Goal: Navigation & Orientation: Find specific page/section

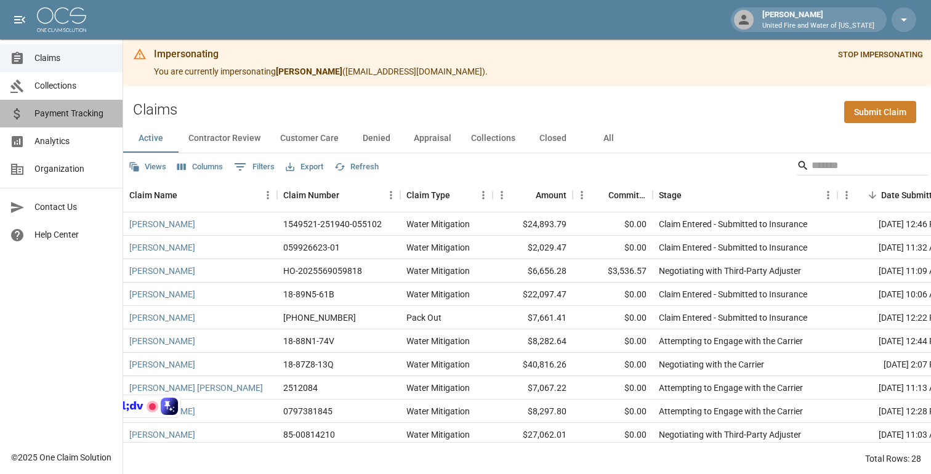
click at [81, 114] on span "Payment Tracking" at bounding box center [73, 113] width 78 height 13
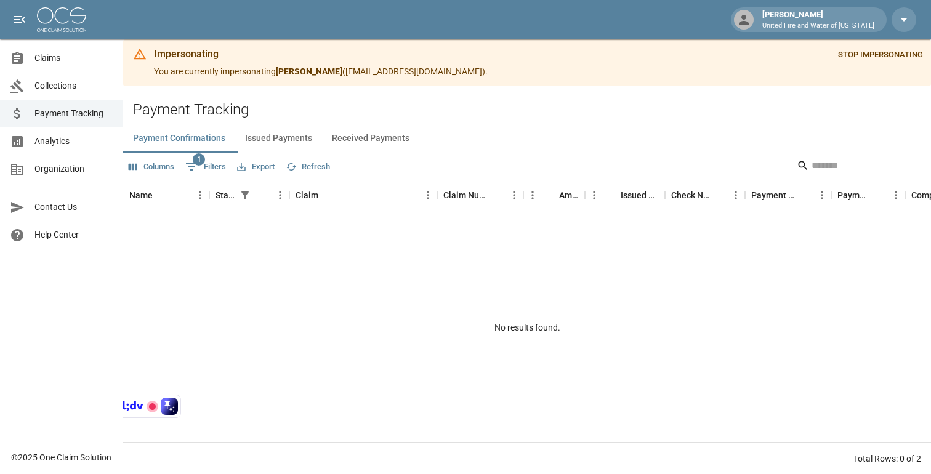
click at [60, 140] on span "Analytics" at bounding box center [73, 141] width 78 height 13
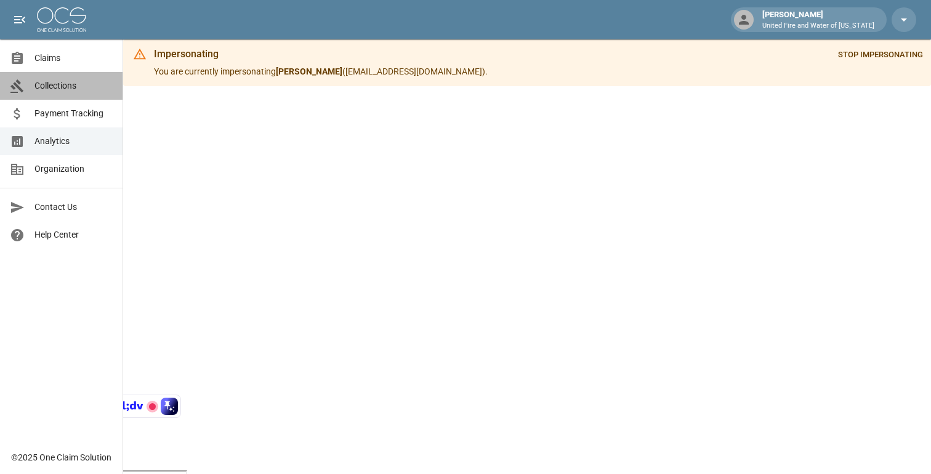
click at [61, 79] on span "Collections" at bounding box center [73, 85] width 78 height 13
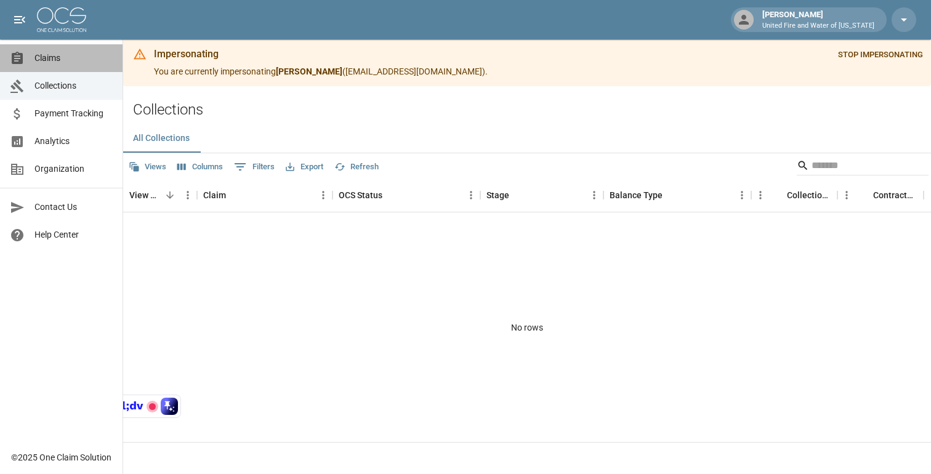
click at [79, 65] on link "Claims" at bounding box center [61, 58] width 123 height 28
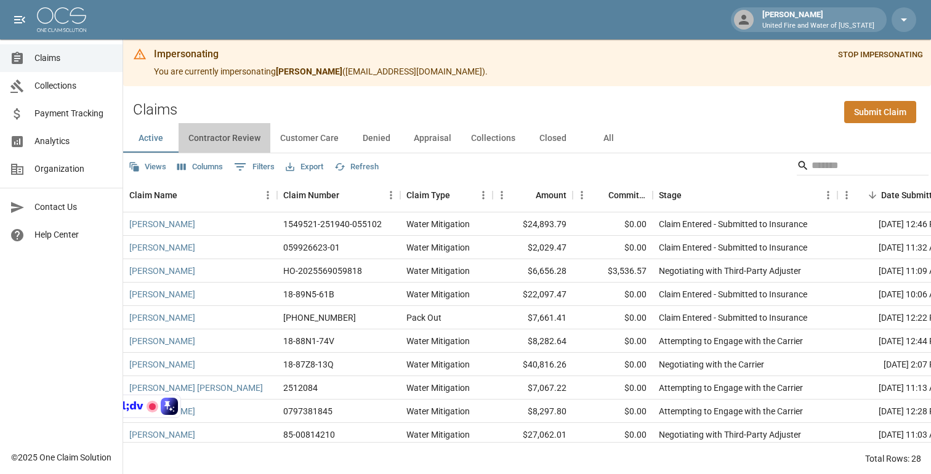
click at [227, 134] on button "Contractor Review" at bounding box center [225, 138] width 92 height 30
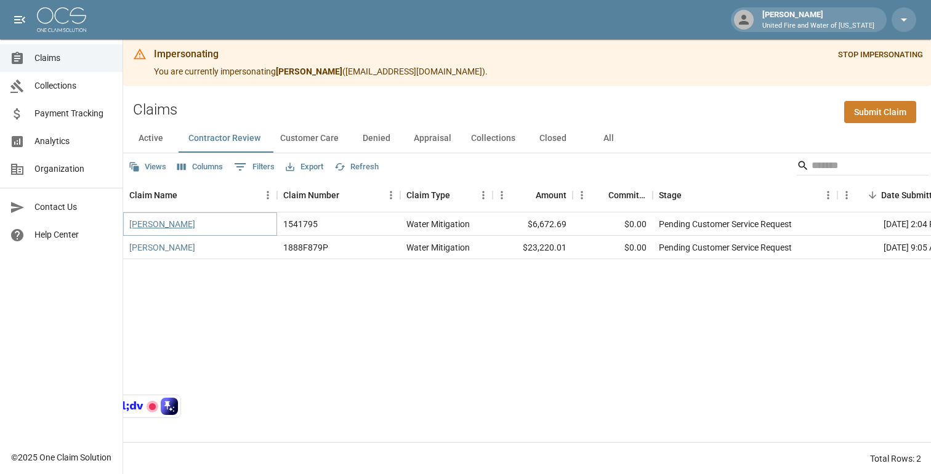
click at [179, 223] on link "[PERSON_NAME]" at bounding box center [162, 224] width 66 height 12
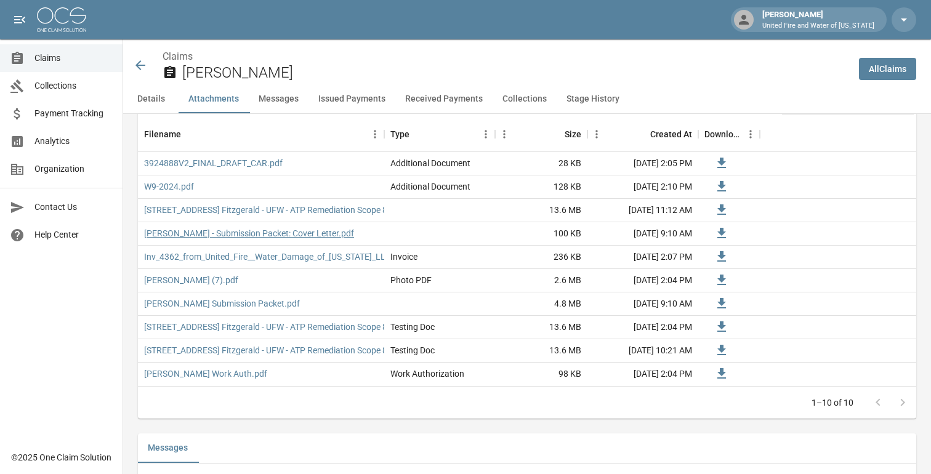
scroll to position [1043, 0]
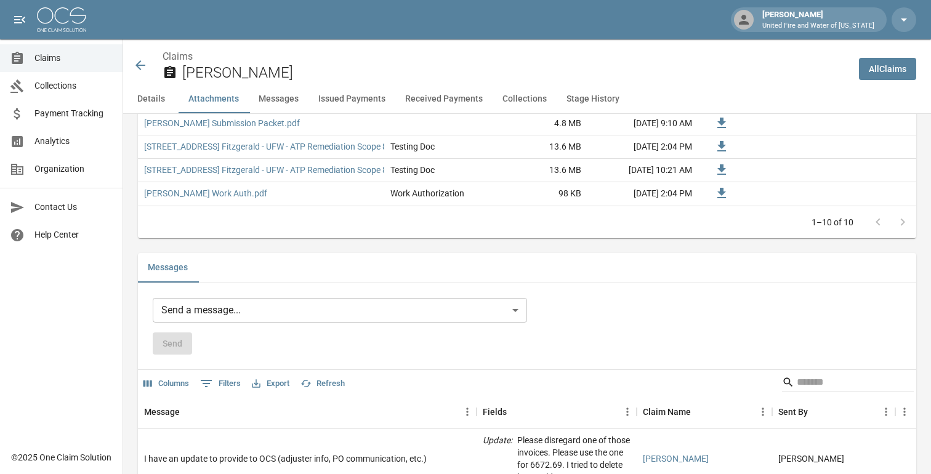
click at [277, 97] on button "Messages" at bounding box center [279, 99] width 60 height 30
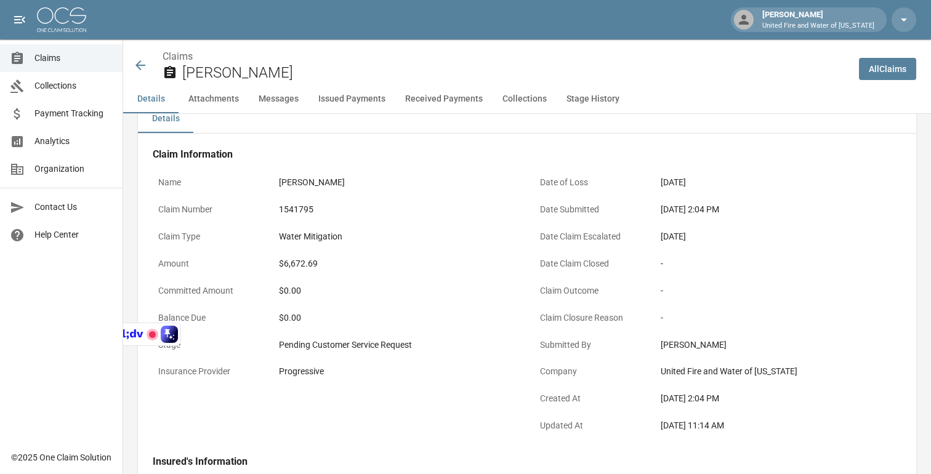
scroll to position [0, 0]
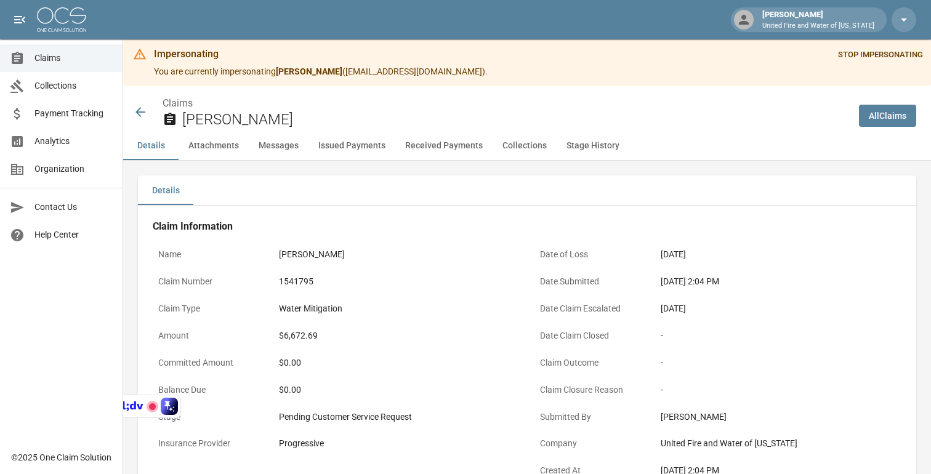
click at [208, 143] on button "Attachments" at bounding box center [214, 146] width 70 height 30
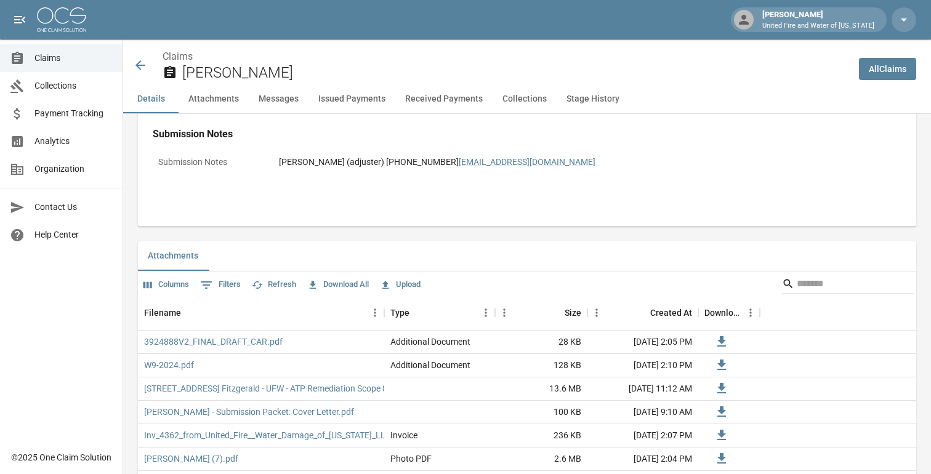
scroll to position [725, 0]
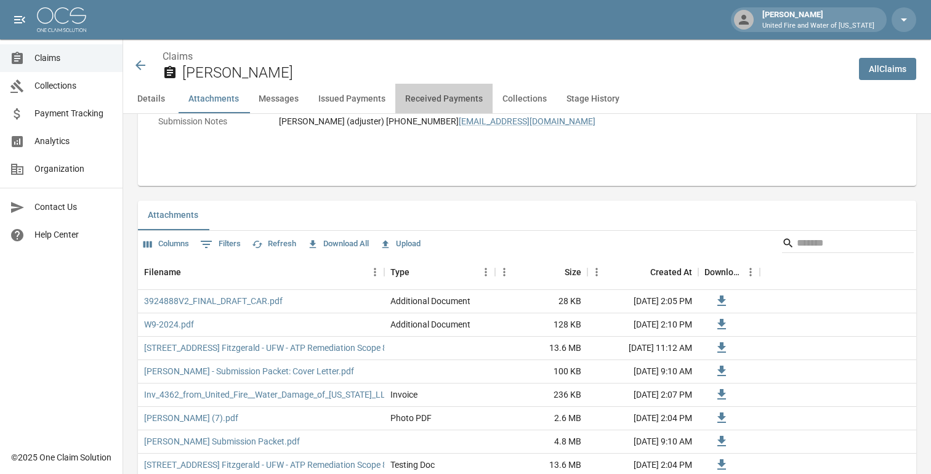
click at [461, 89] on button "Received Payments" at bounding box center [443, 99] width 97 height 30
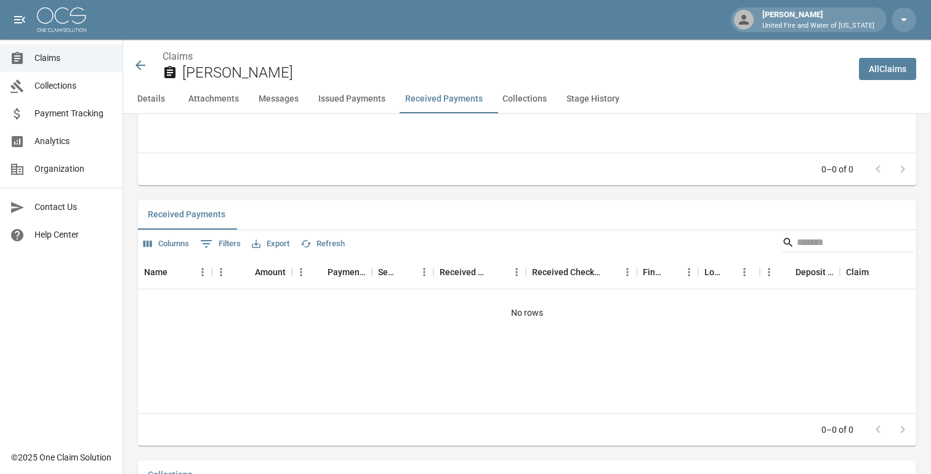
click at [529, 95] on button "Collections" at bounding box center [525, 99] width 64 height 30
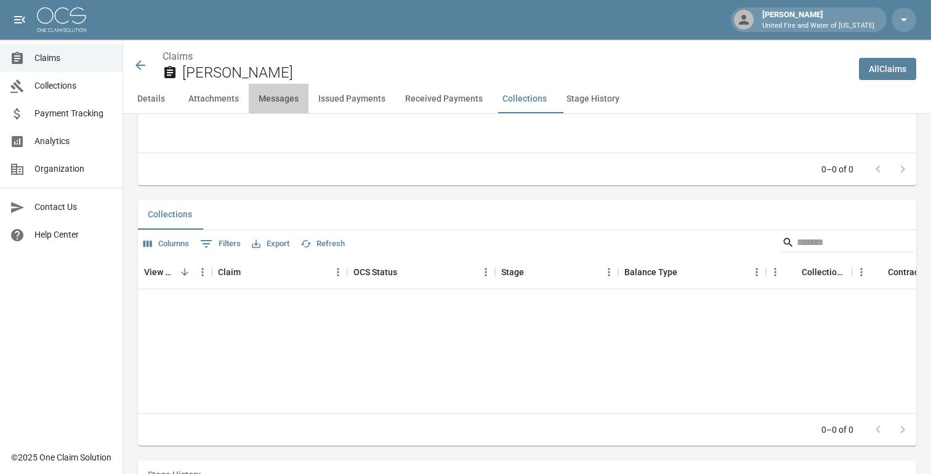
click at [289, 97] on button "Messages" at bounding box center [279, 99] width 60 height 30
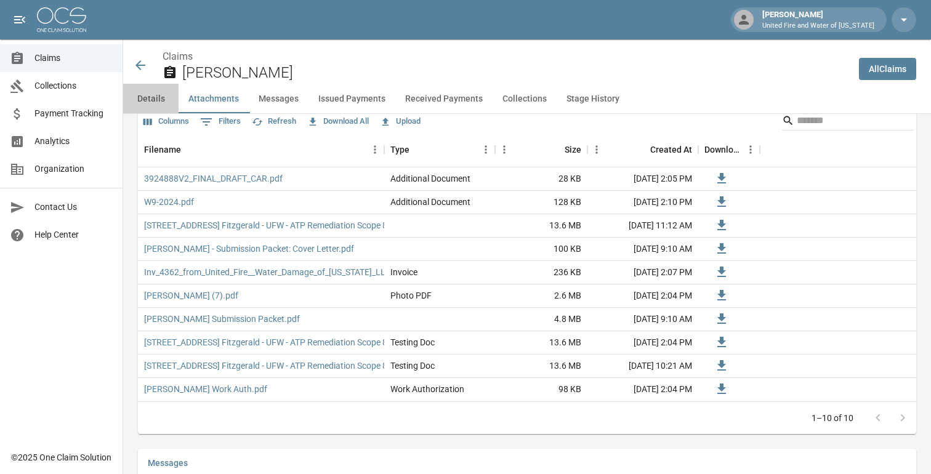
click at [147, 108] on button "Details" at bounding box center [150, 99] width 55 height 30
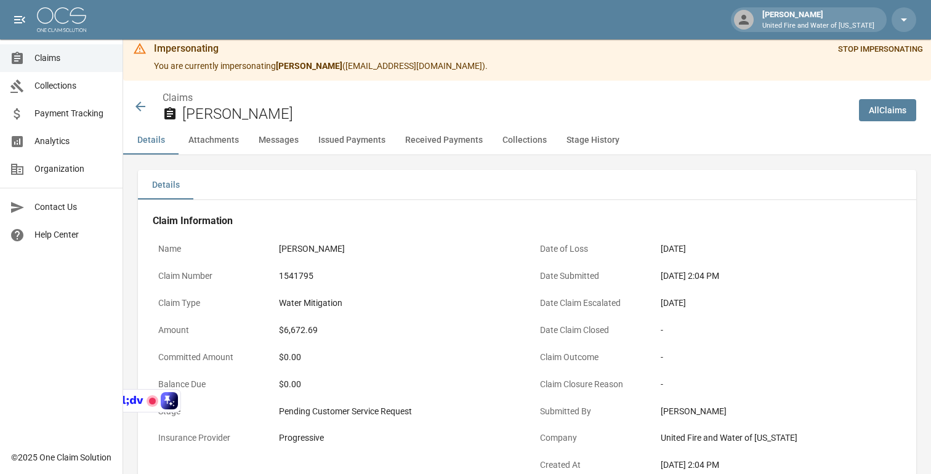
scroll to position [0, 0]
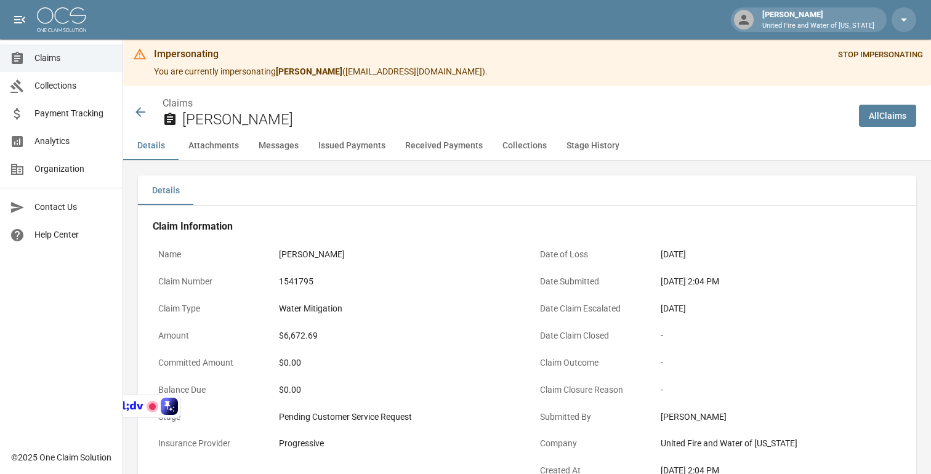
click at [137, 111] on icon at bounding box center [140, 112] width 10 height 10
